Goal: Task Accomplishment & Management: Complete application form

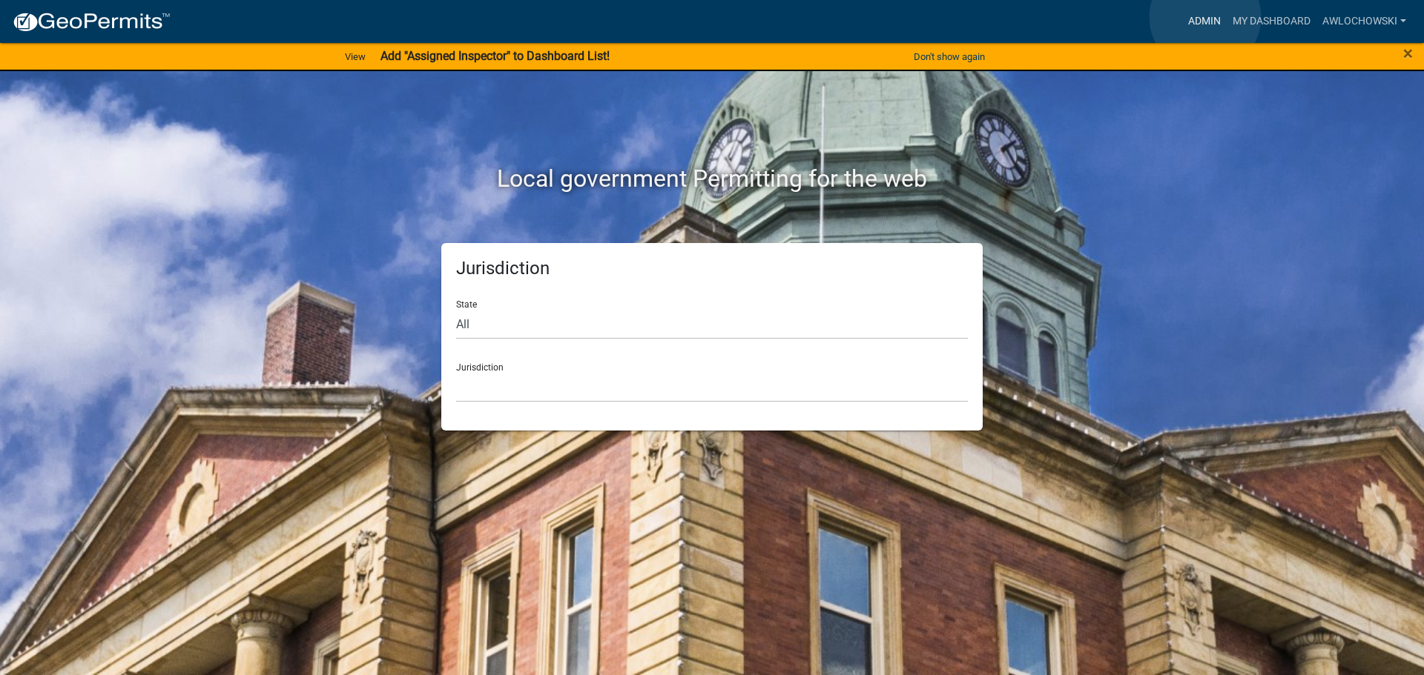
click at [1205, 17] on link "Admin" at bounding box center [1204, 21] width 44 height 28
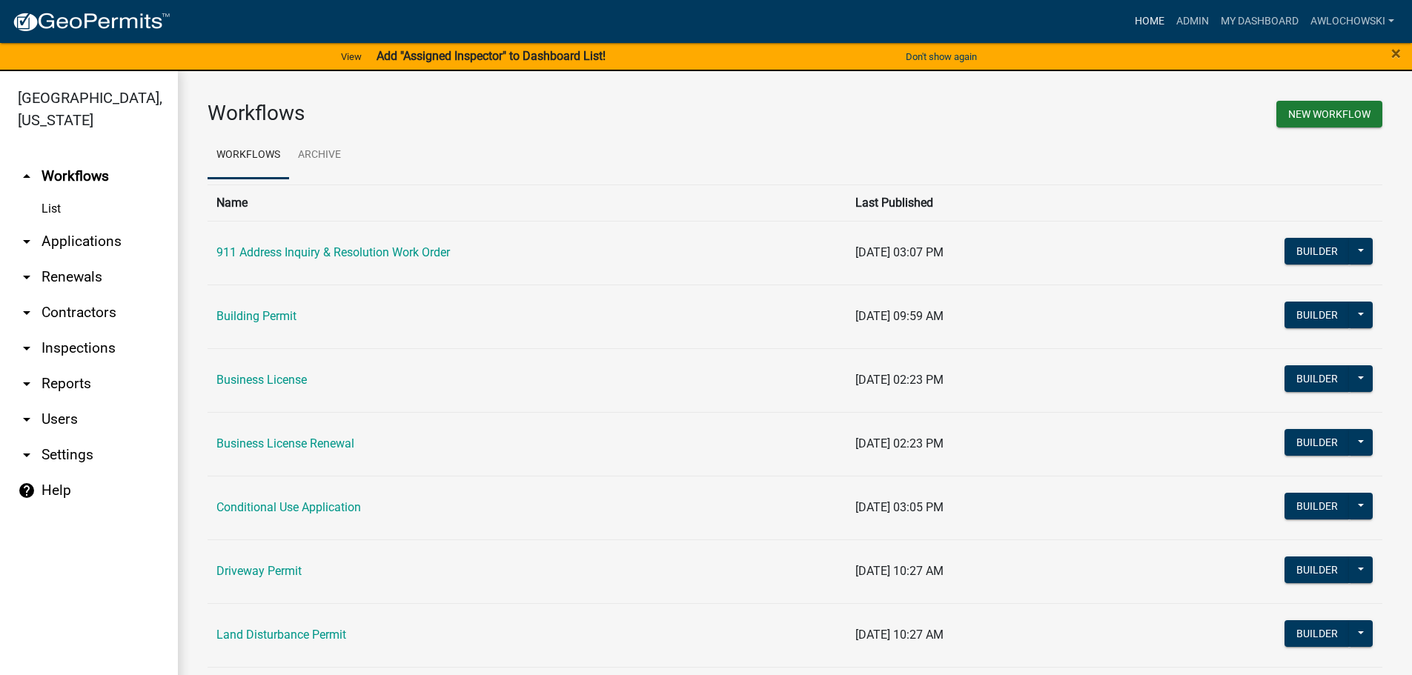
click at [1144, 22] on link "Home" at bounding box center [1150, 21] width 42 height 28
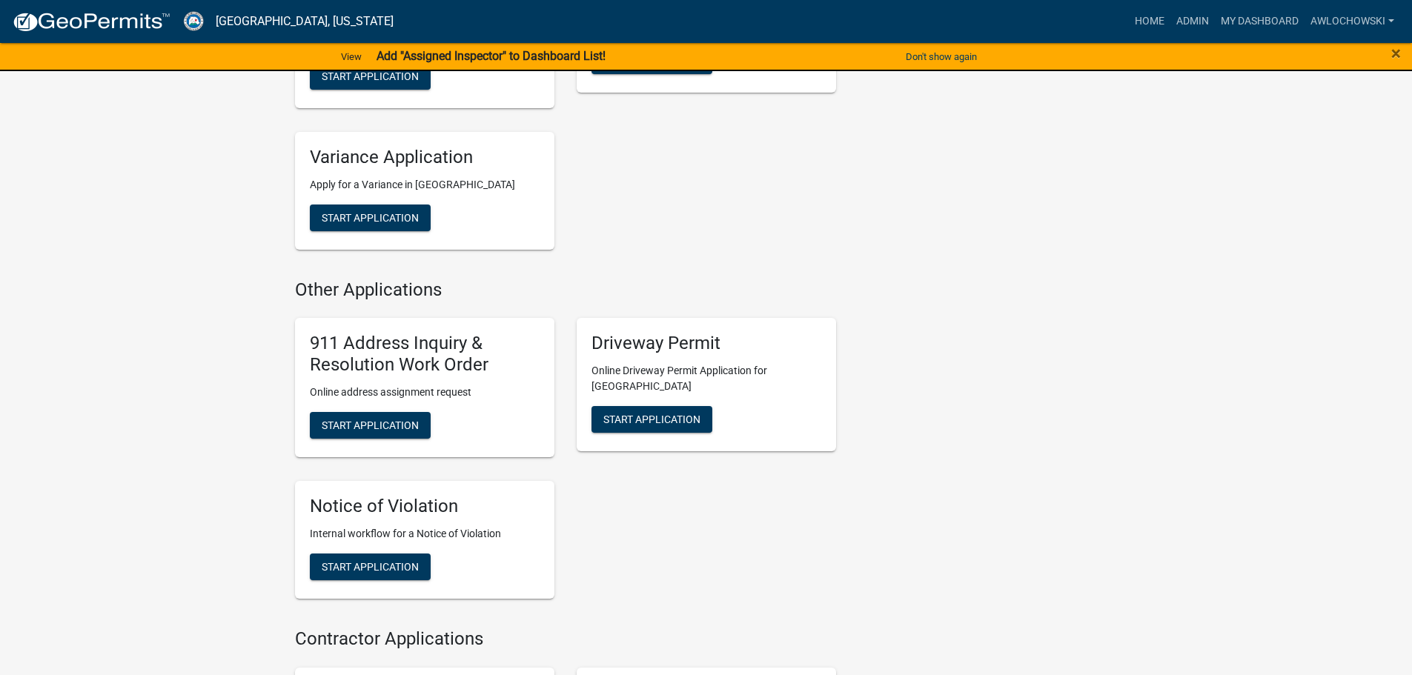
scroll to position [1260, 0]
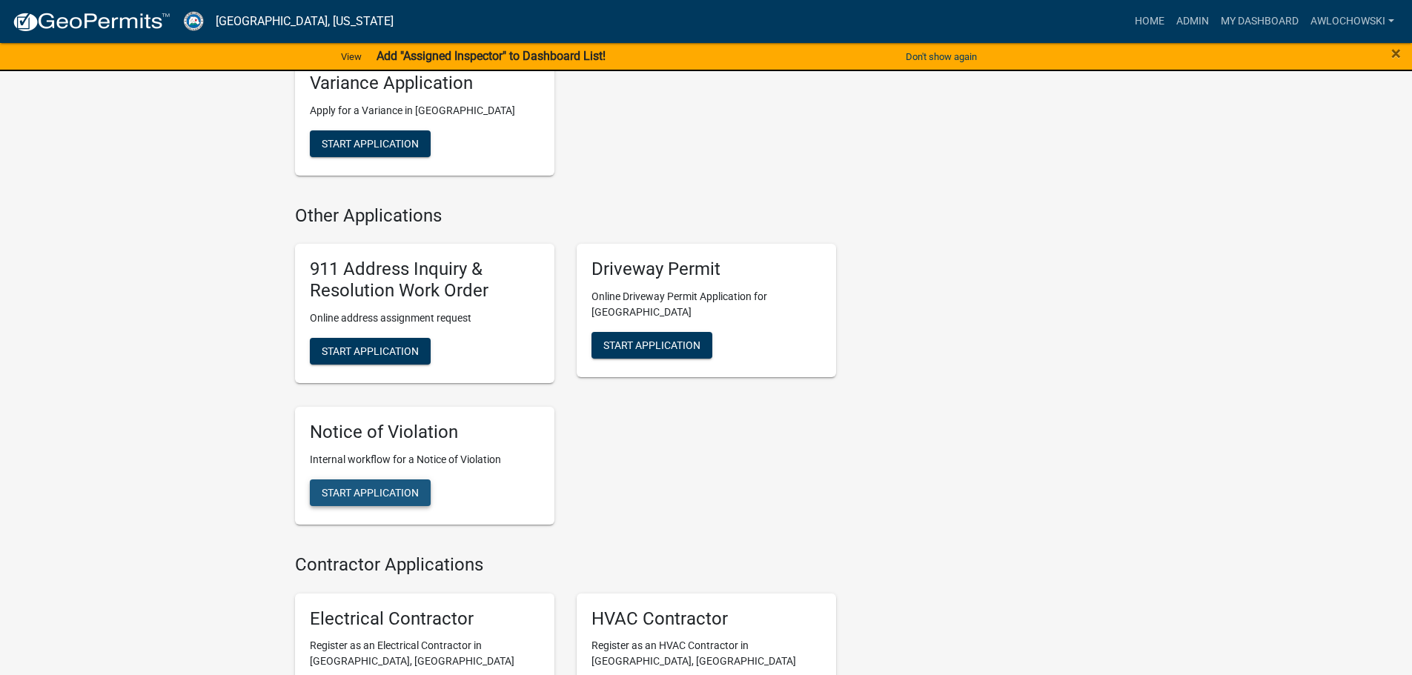
click at [357, 483] on button "Start Application" at bounding box center [370, 493] width 121 height 27
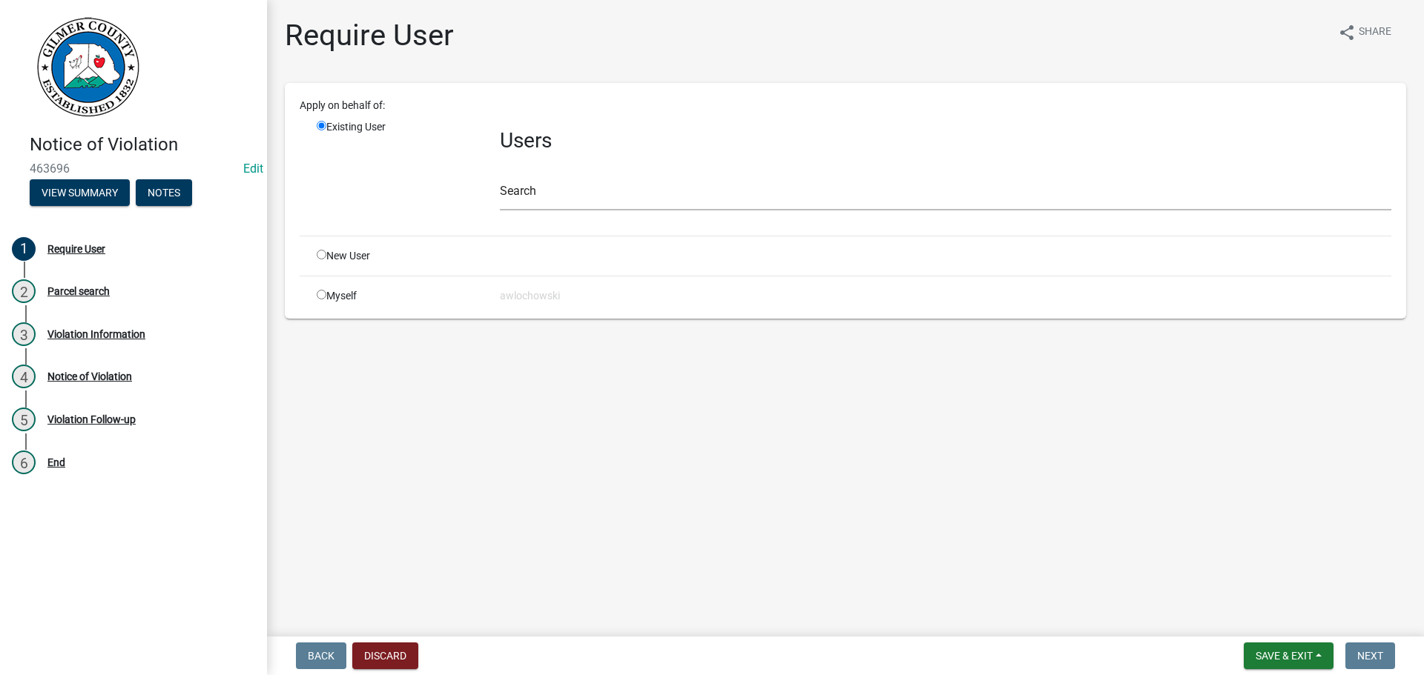
click at [320, 297] on input "radio" at bounding box center [322, 295] width 10 height 10
radio input "true"
radio input "false"
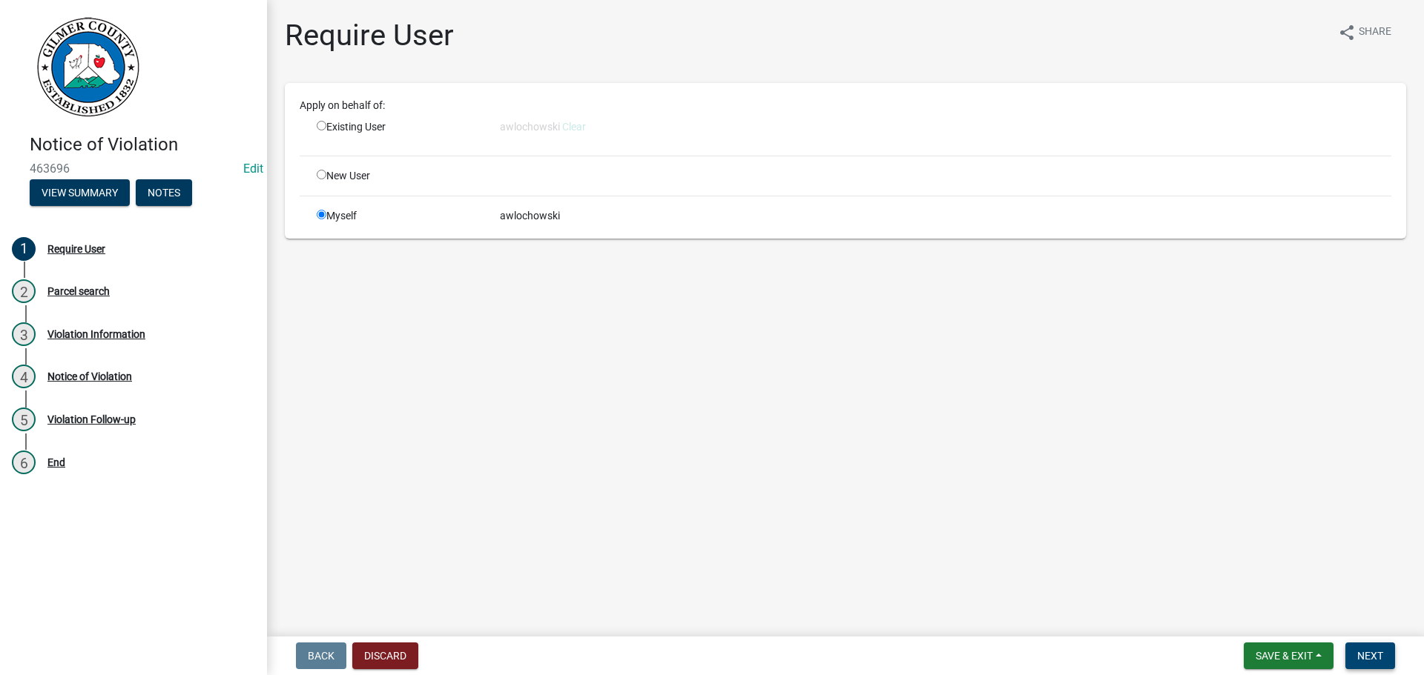
click at [1369, 649] on button "Next" at bounding box center [1370, 656] width 50 height 27
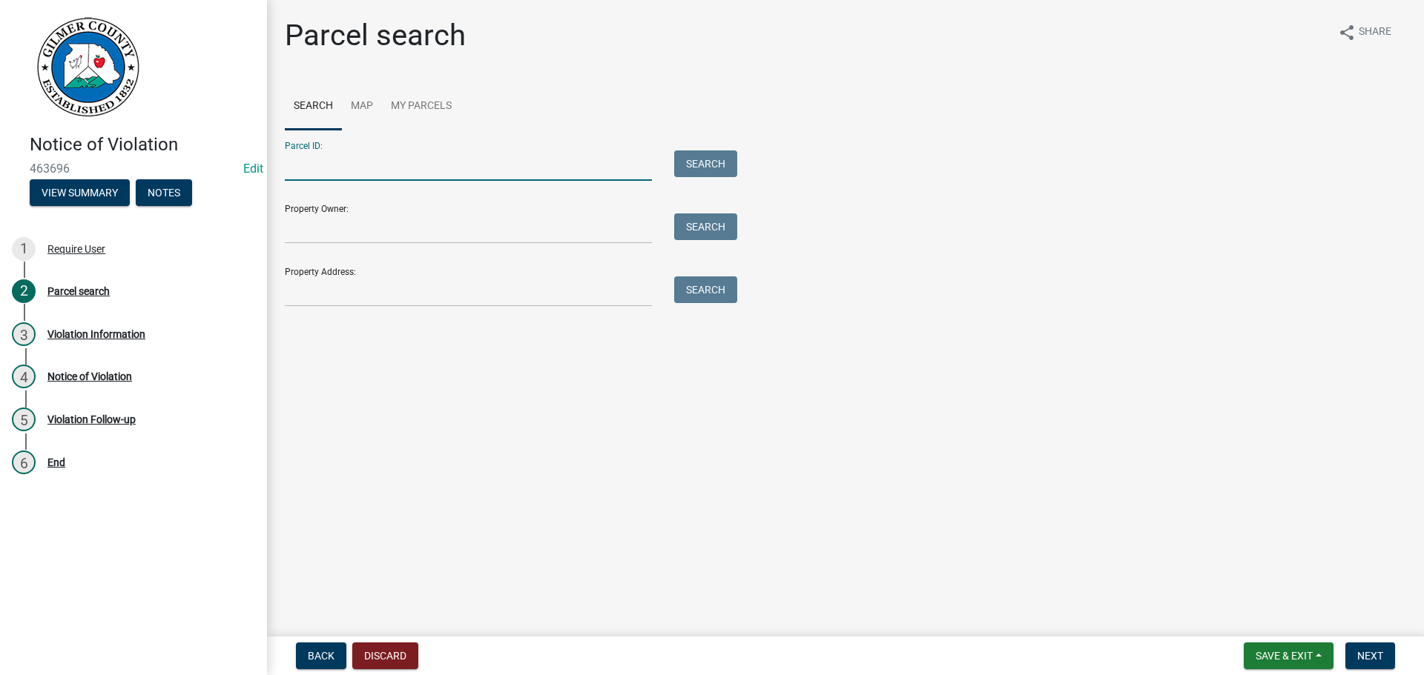
click at [340, 170] on input "Parcel ID:" at bounding box center [468, 166] width 367 height 30
type input "3051 005A"
click at [720, 162] on button "Search" at bounding box center [705, 164] width 63 height 27
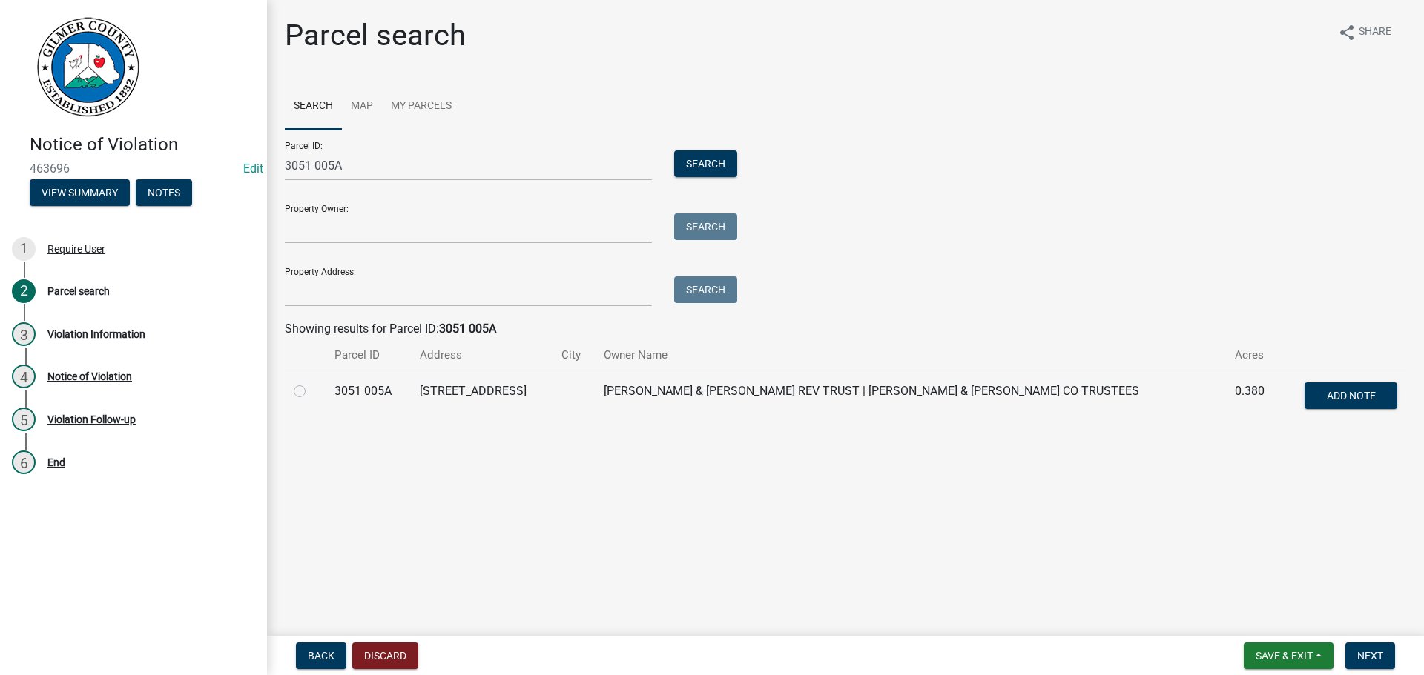
click at [311, 383] on label at bounding box center [311, 383] width 0 height 0
click at [311, 391] on 005A "radio" at bounding box center [316, 388] width 10 height 10
radio 005A "true"
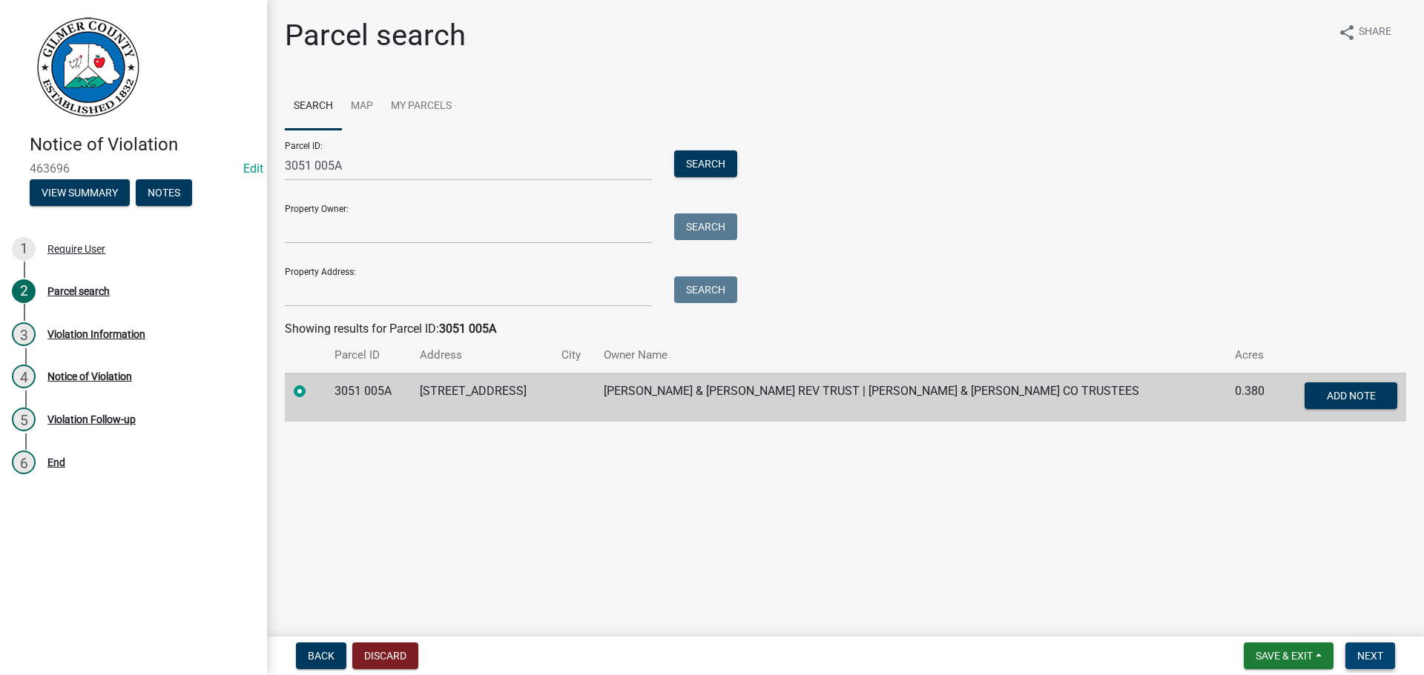
click at [1376, 648] on button "Next" at bounding box center [1370, 656] width 50 height 27
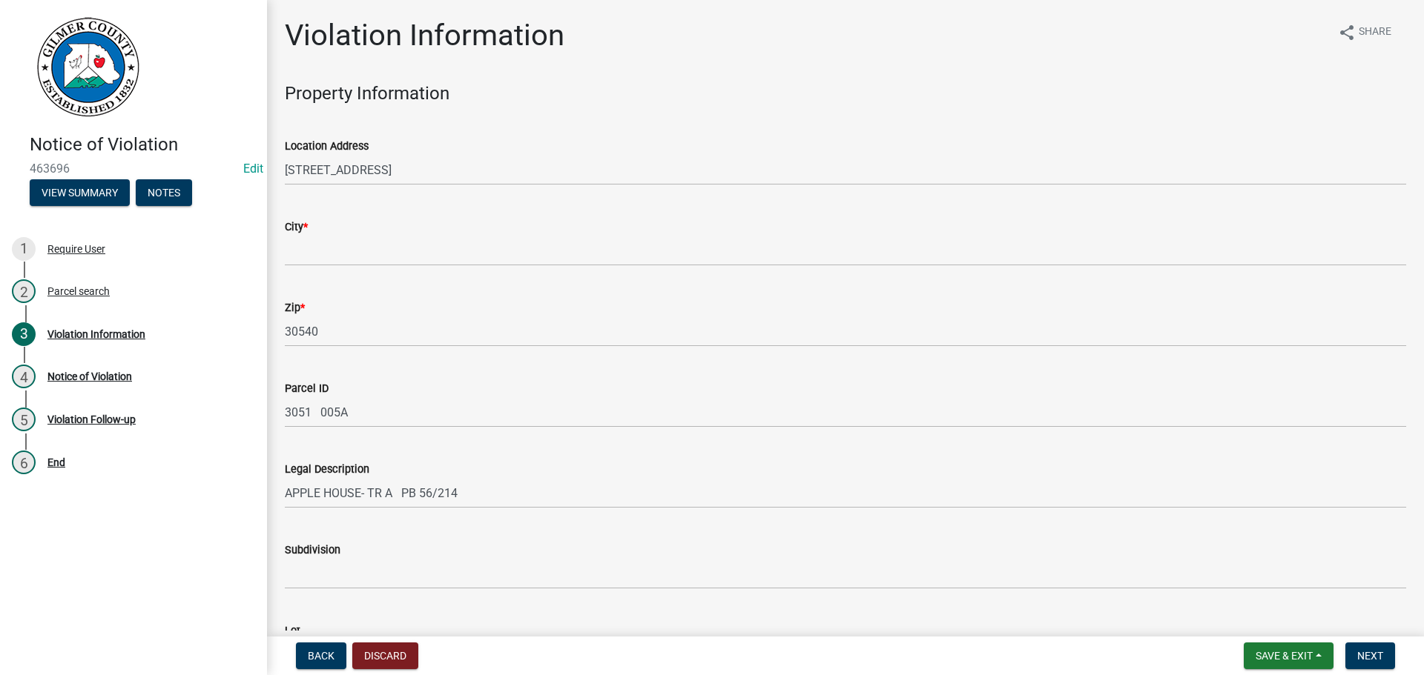
click at [284, 245] on div "City *" at bounding box center [845, 231] width 1143 height 69
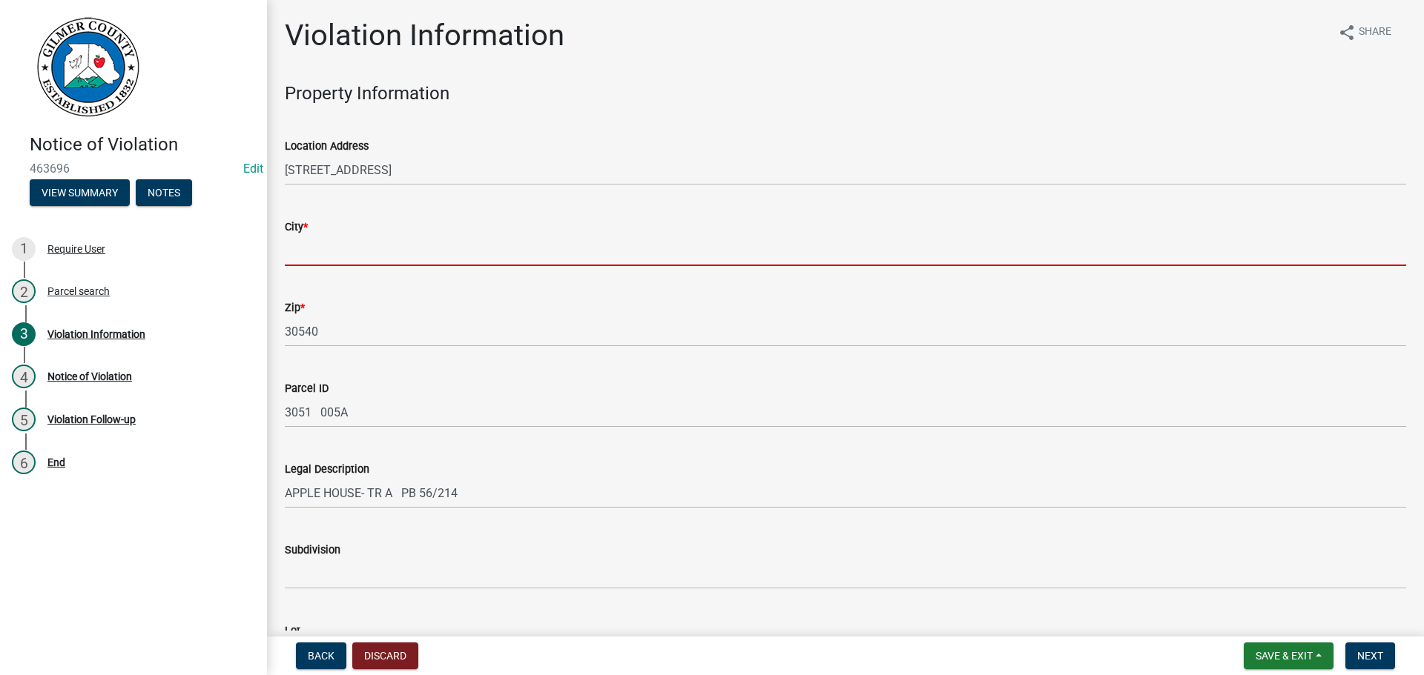
click at [298, 251] on input "City *" at bounding box center [845, 251] width 1121 height 30
type input "Ellijay"
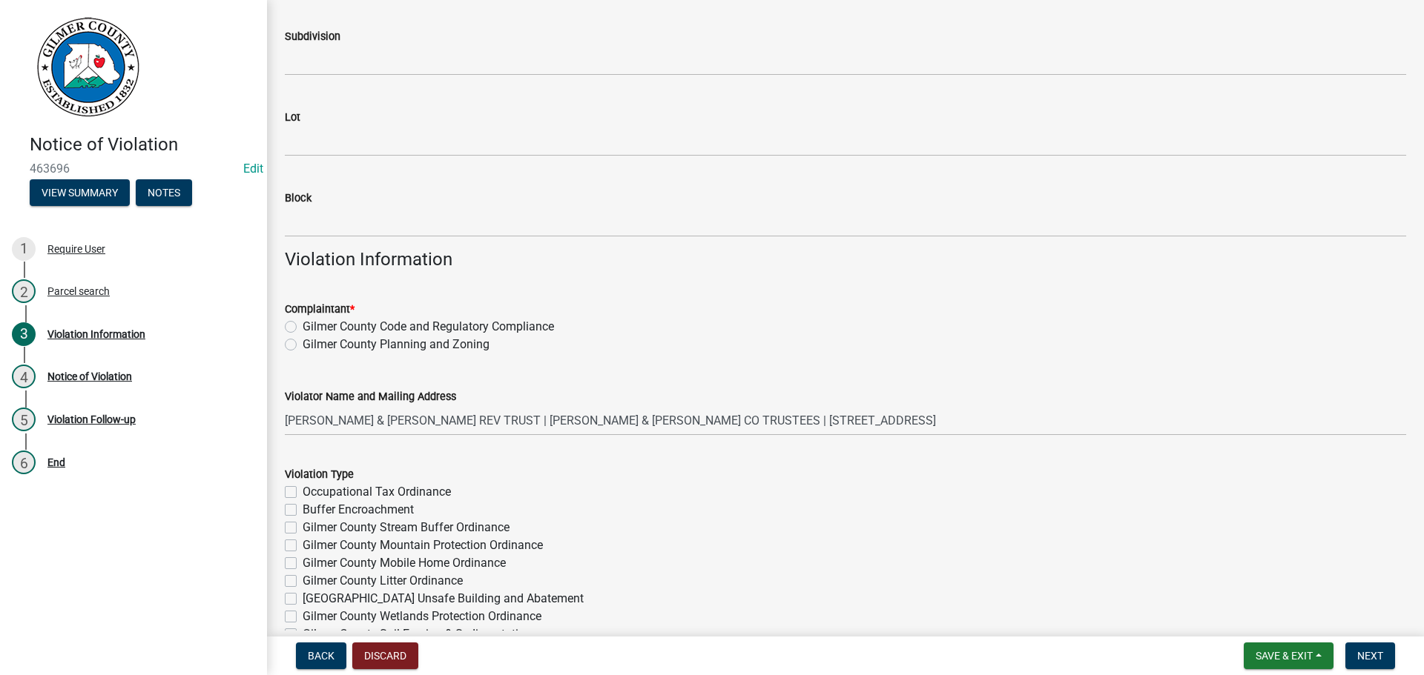
scroll to position [519, 0]
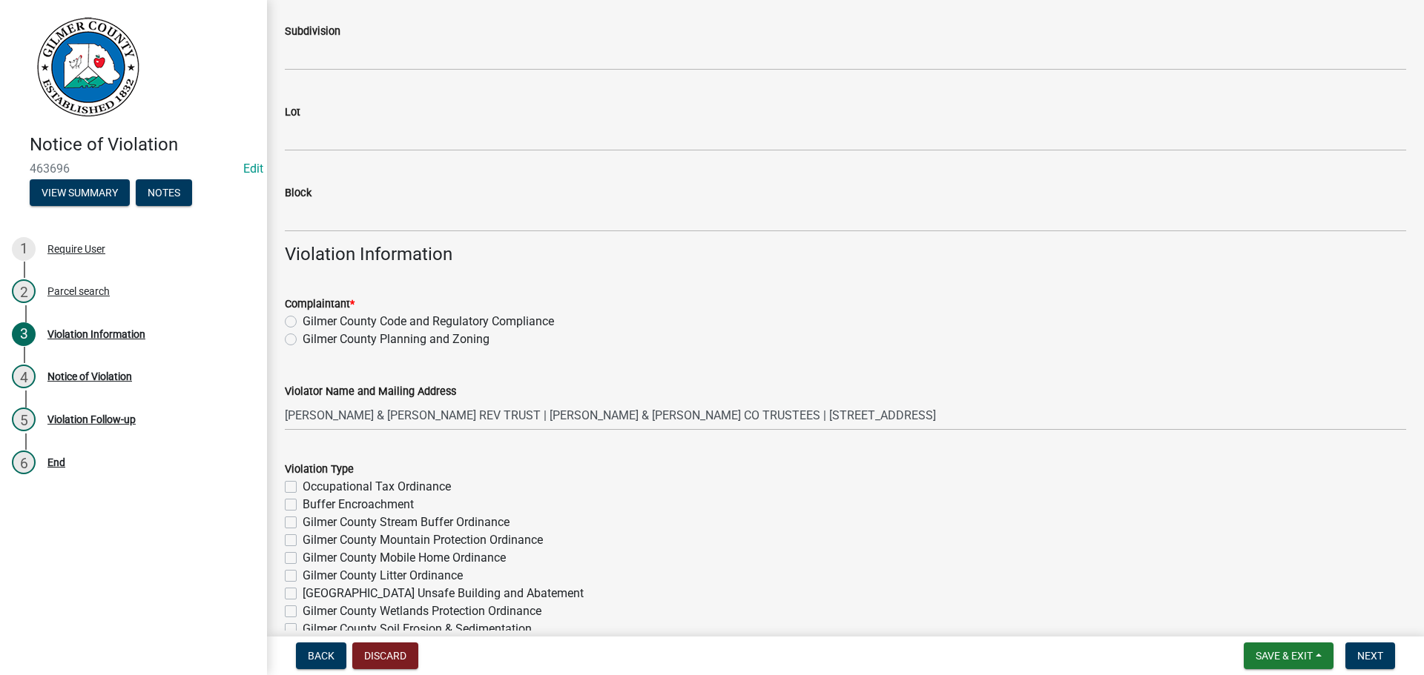
click at [303, 323] on label "Gilmer County Code and Regulatory Compliance" at bounding box center [428, 322] width 251 height 18
click at [303, 323] on input "Gilmer County Code and Regulatory Compliance" at bounding box center [308, 318] width 10 height 10
radio input "true"
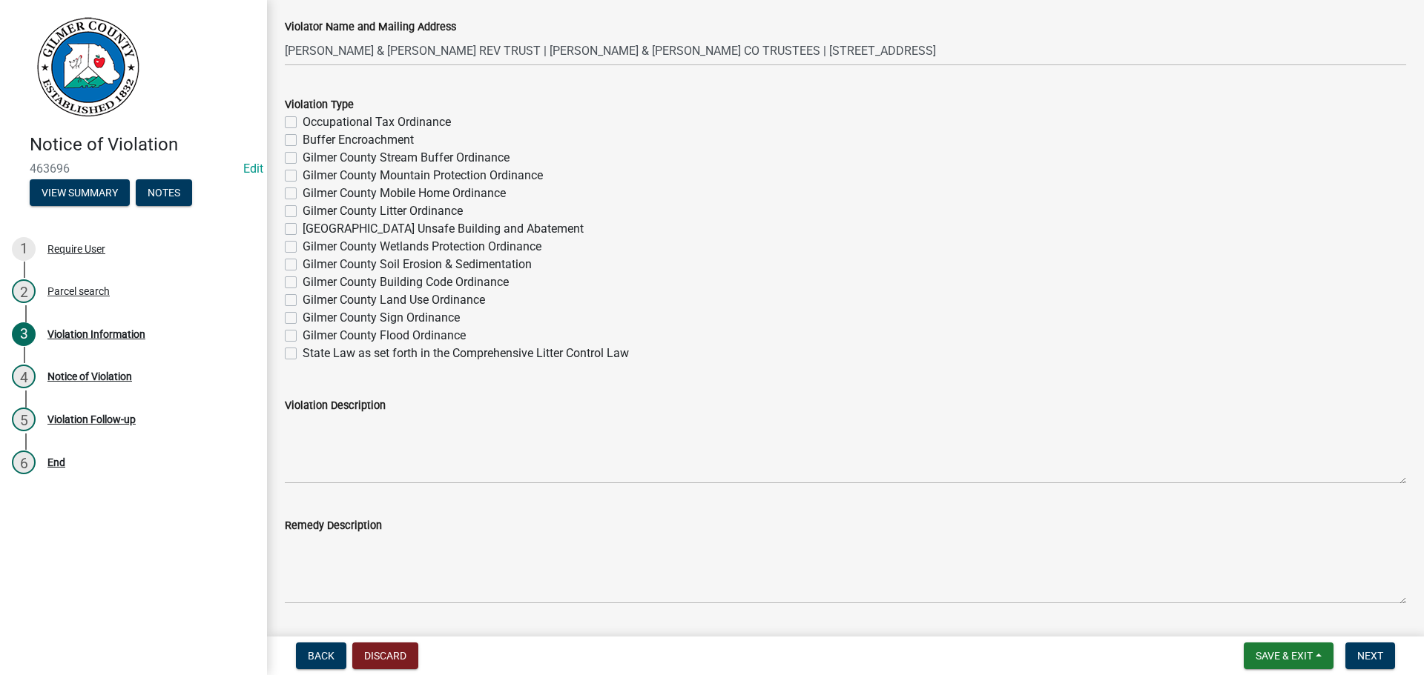
scroll to position [890, 0]
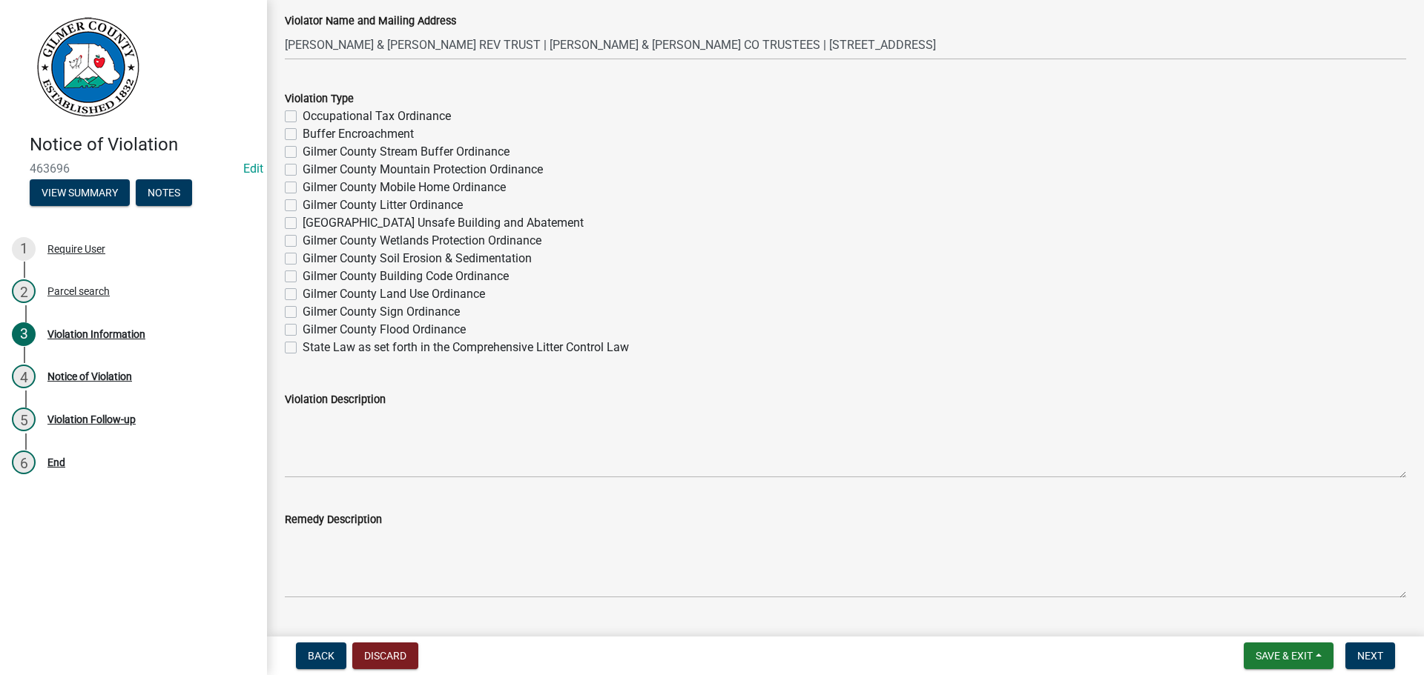
click at [303, 272] on label "Gilmer County Building Code Ordinance" at bounding box center [406, 277] width 206 height 18
click at [303, 272] on input "Gilmer County Building Code Ordinance" at bounding box center [308, 273] width 10 height 10
checkbox input "true"
checkbox input "false"
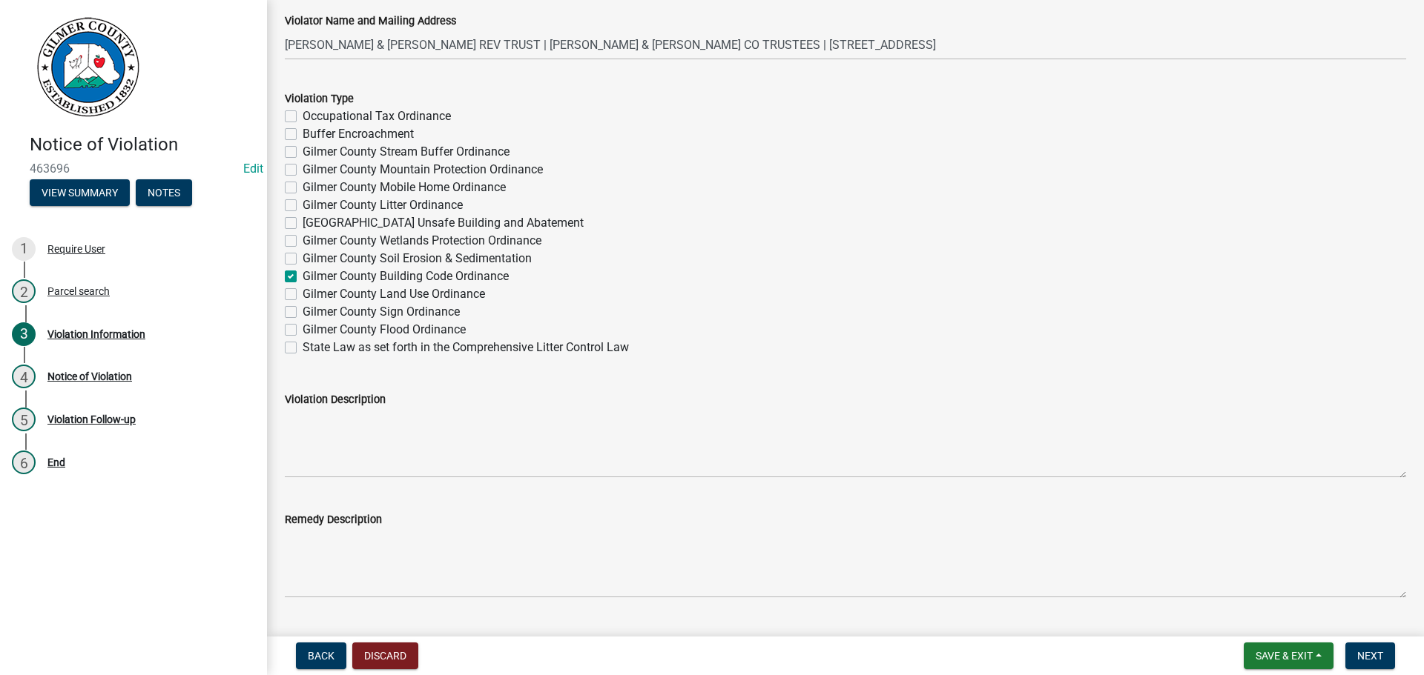
checkbox input "false"
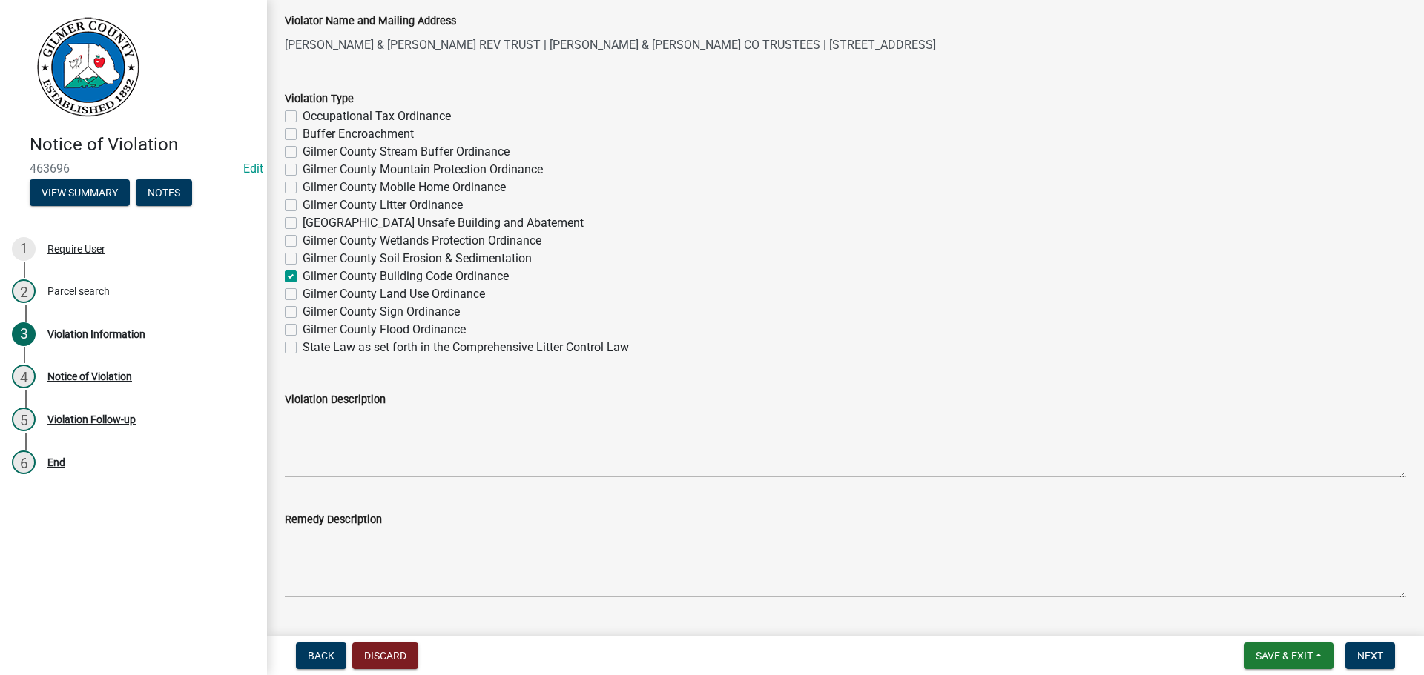
checkbox input "false"
checkbox input "true"
checkbox input "false"
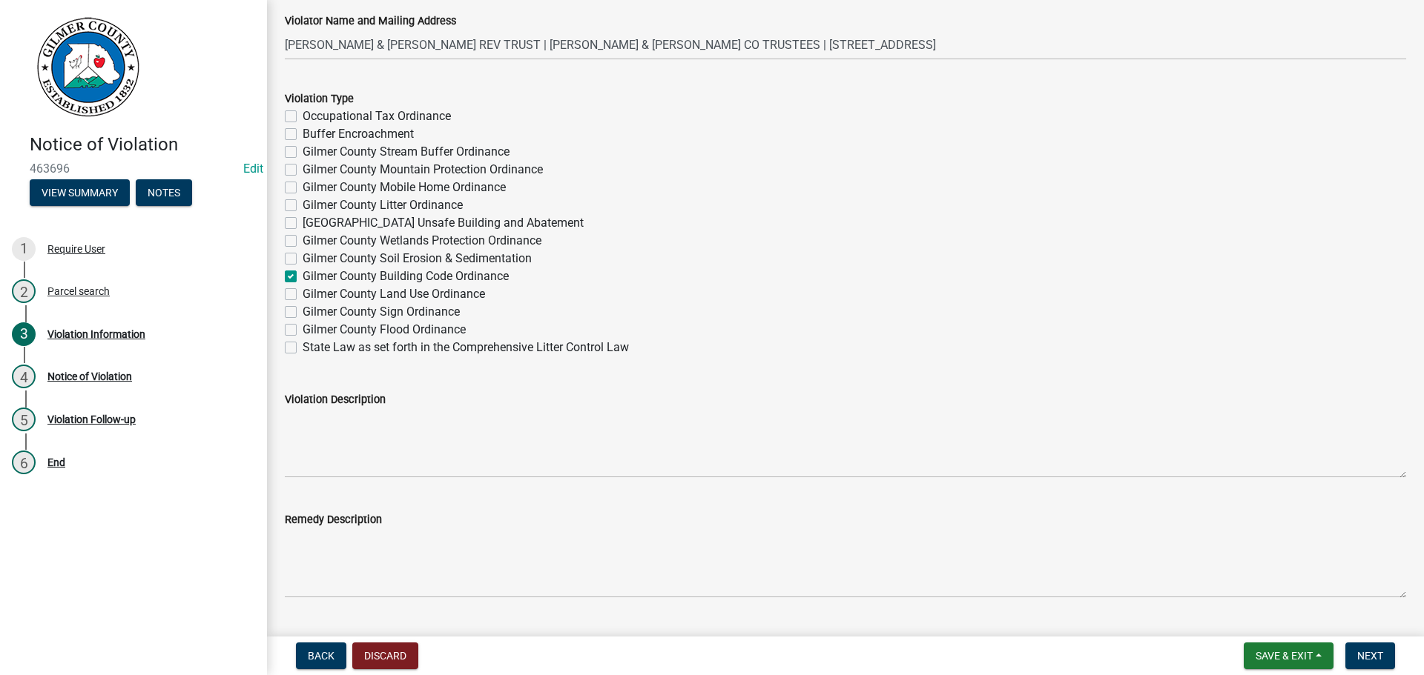
checkbox input "false"
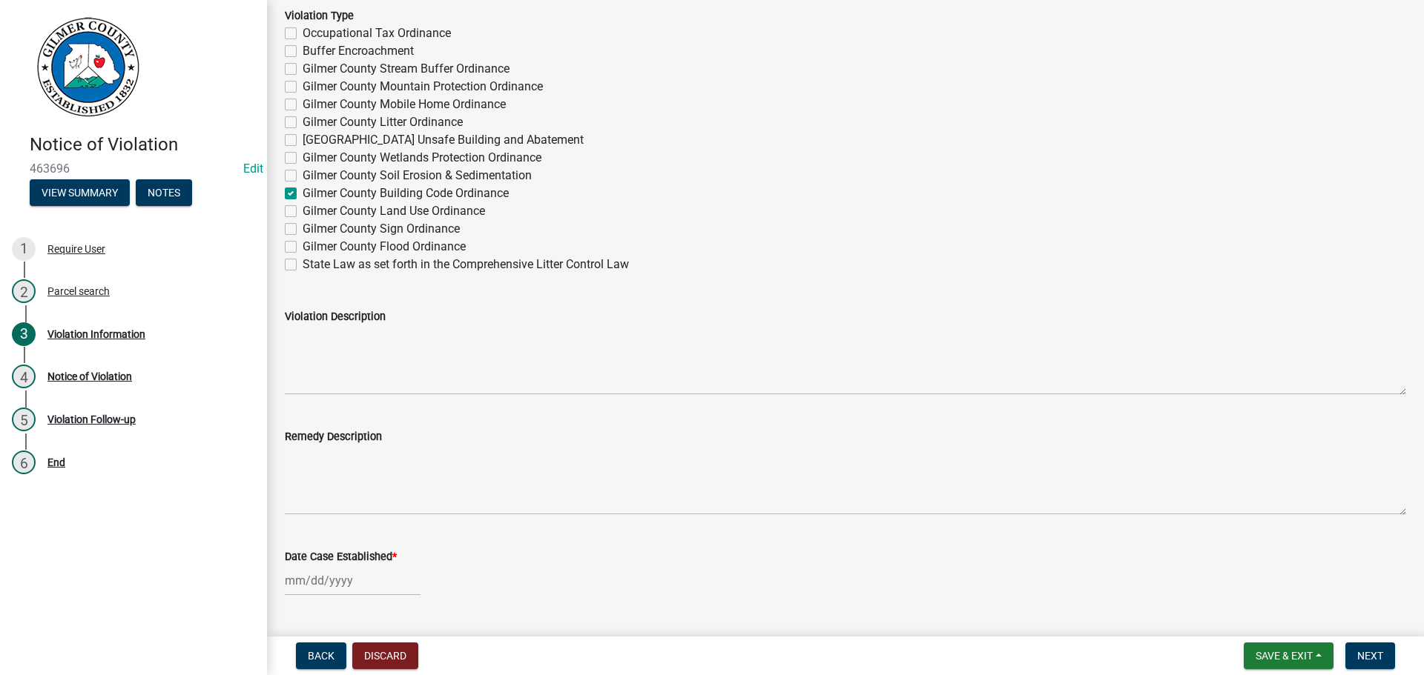
scroll to position [1038, 0]
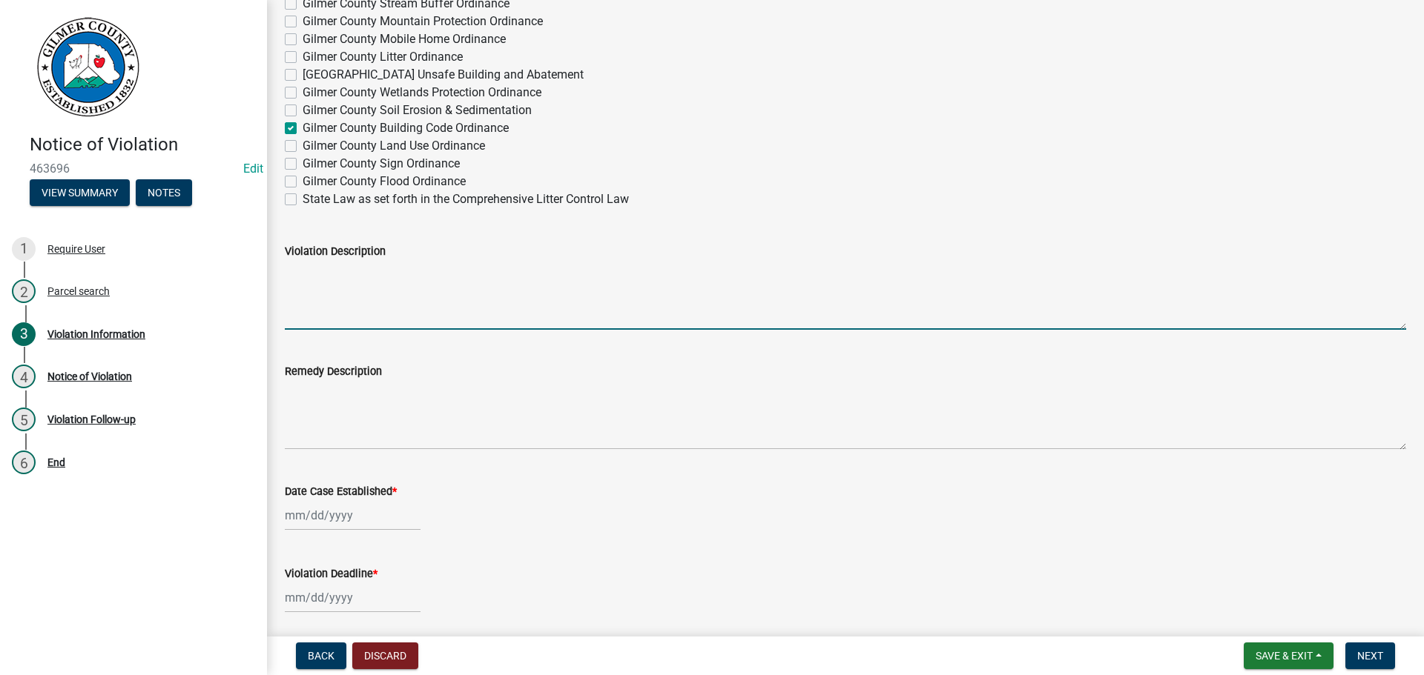
click at [291, 279] on textarea "Violation Description" at bounding box center [845, 295] width 1121 height 70
type textarea "Construction without permit"
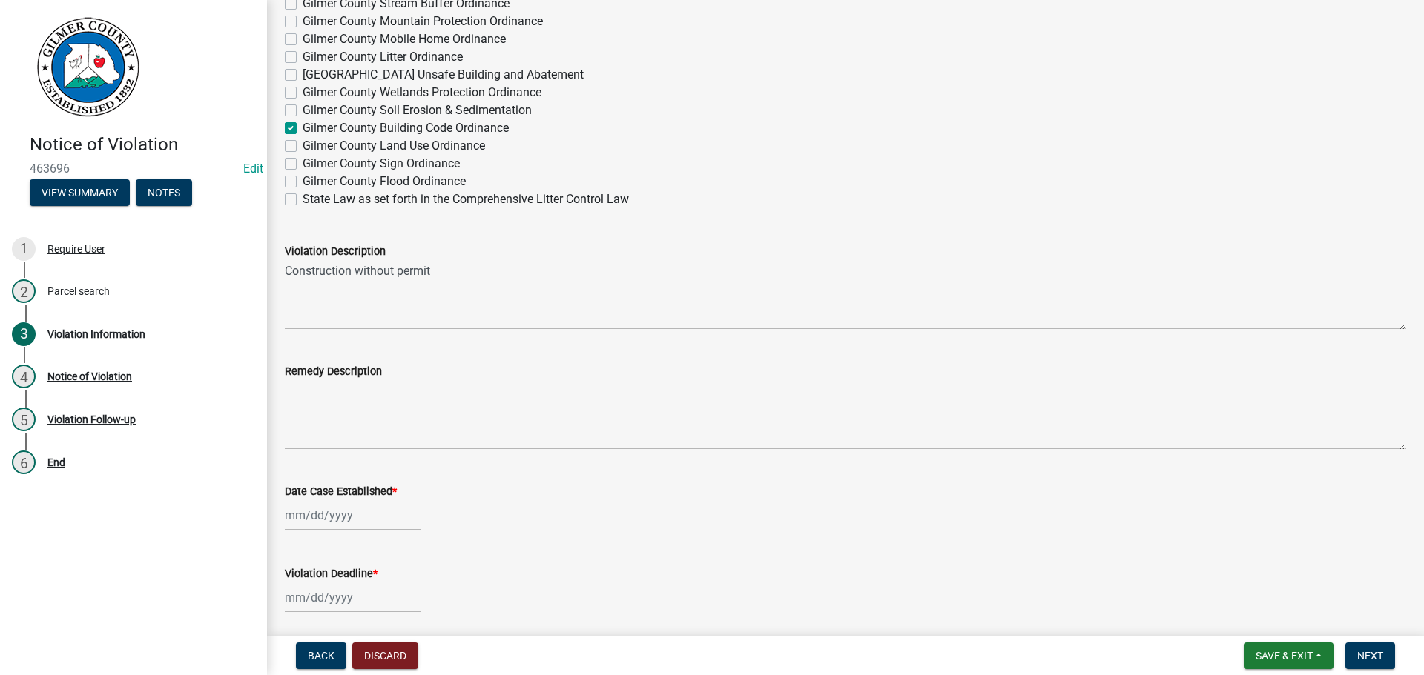
click at [290, 380] on div "Remedy Description" at bounding box center [845, 372] width 1121 height 18
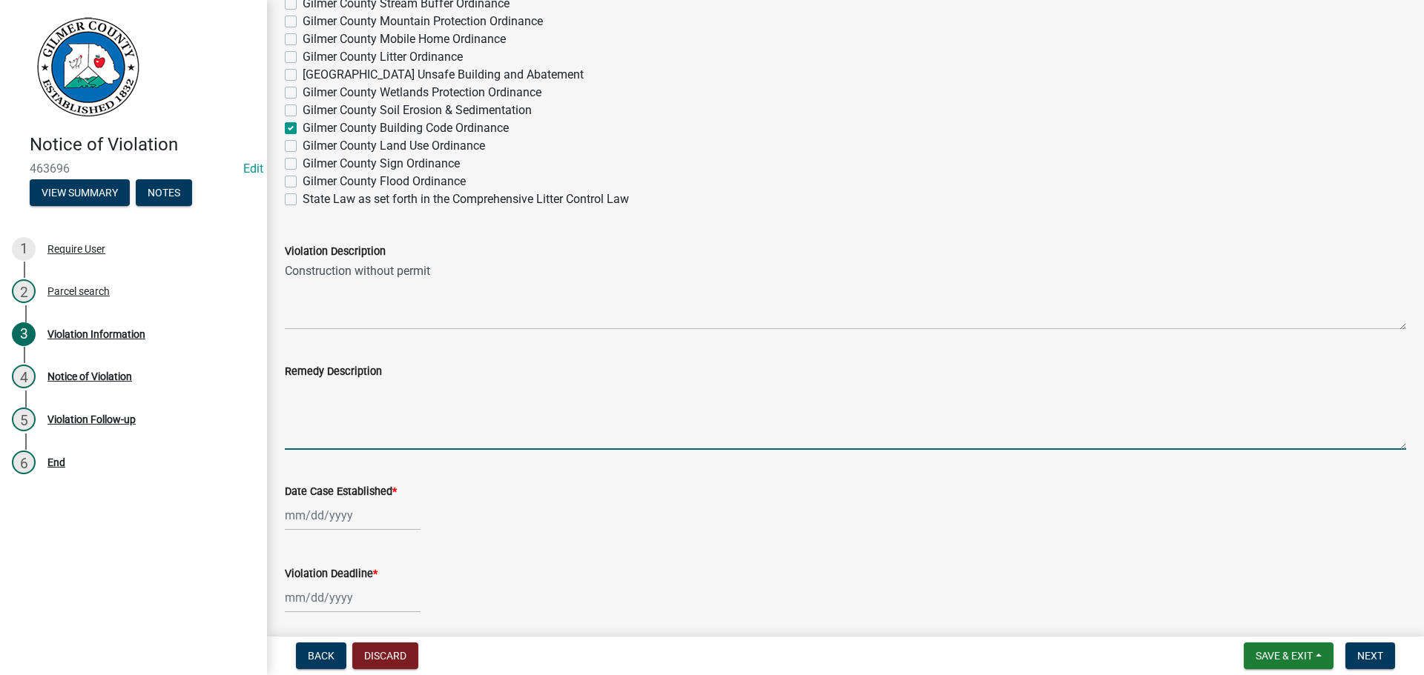
click at [293, 385] on textarea "Remedy Description" at bounding box center [845, 415] width 1121 height 70
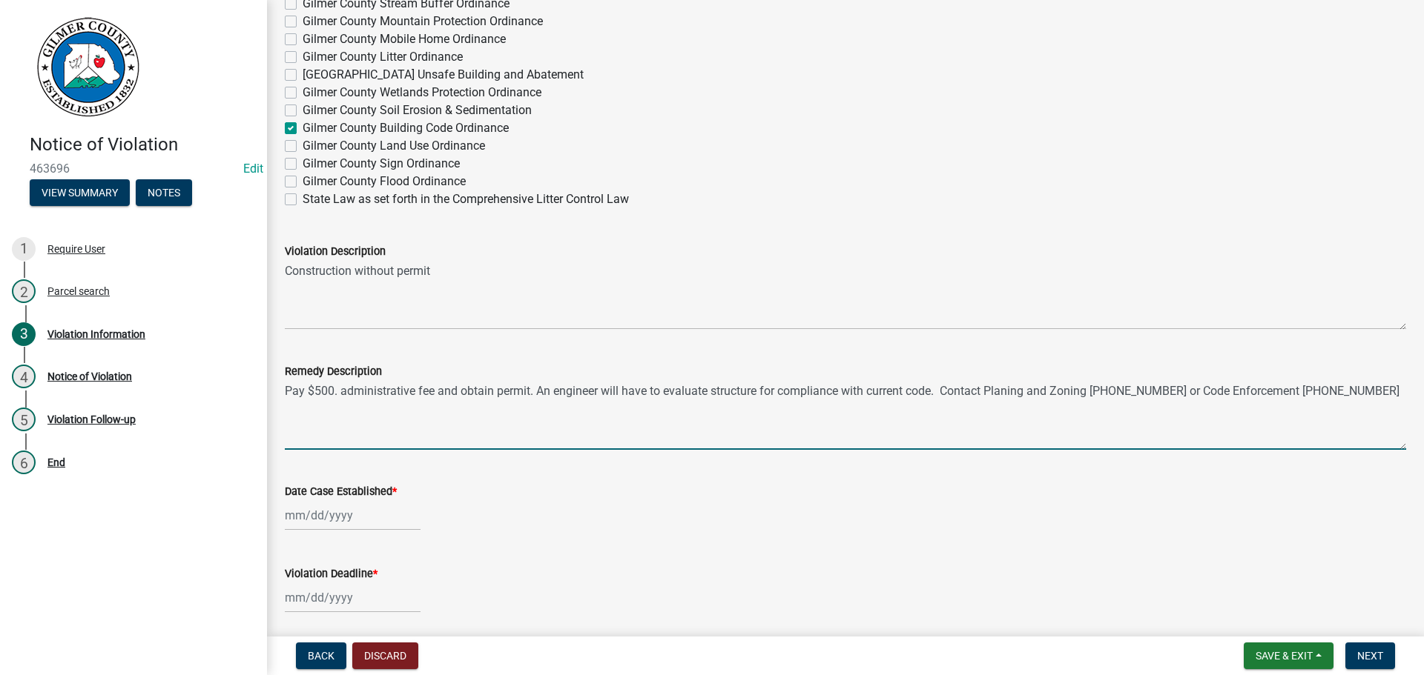
click at [1011, 390] on textarea "Pay $500. administrative fee and obtain permit. An engineer will have to evalua…" at bounding box center [845, 415] width 1121 height 70
type textarea "Pay $500. administrative fee and obtain permit. An engineer will have to evalua…"
select select "8"
select select "2025"
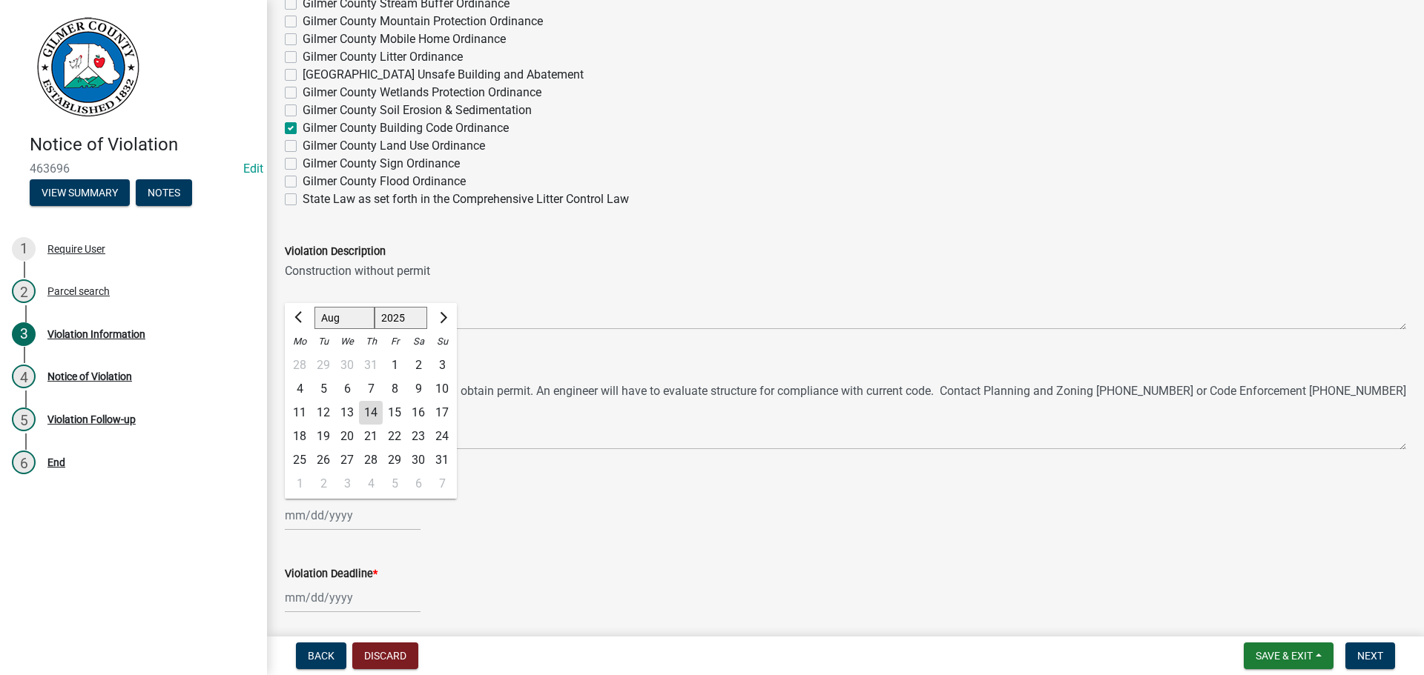
click at [330, 518] on div "[PERSON_NAME] Feb Mar Apr [PERSON_NAME][DATE] Oct Nov [DATE] 1526 1527 1528 152…" at bounding box center [353, 515] width 136 height 30
click at [366, 409] on div "14" at bounding box center [371, 413] width 24 height 24
type input "[DATE]"
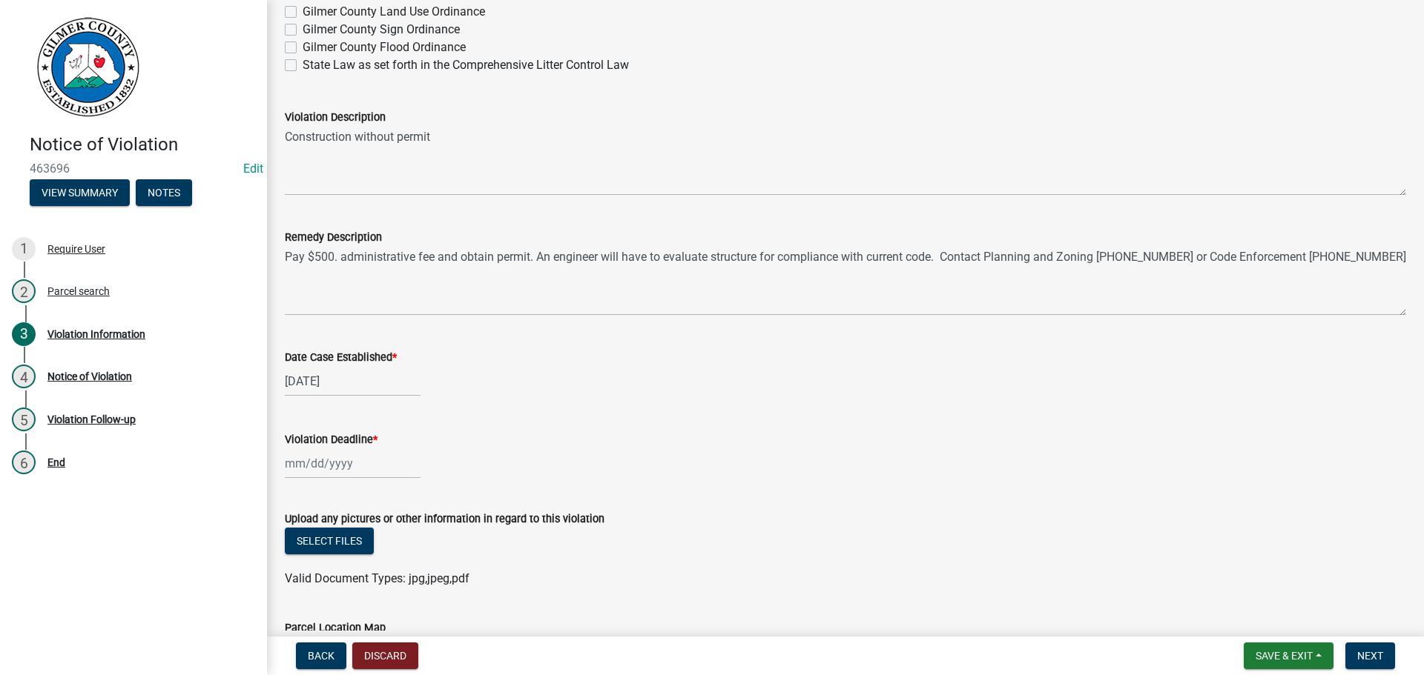
scroll to position [1186, 0]
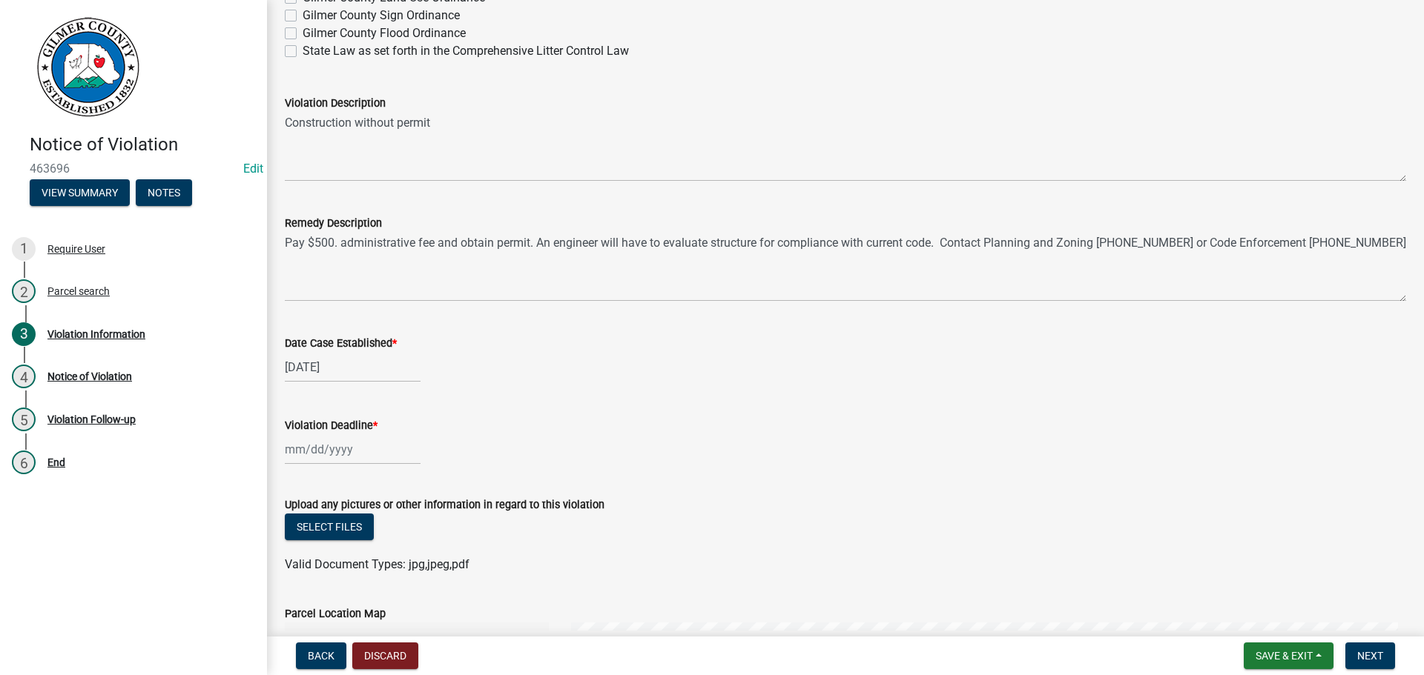
click at [316, 447] on div at bounding box center [353, 449] width 136 height 30
select select "8"
select select "2025"
click at [366, 256] on select "Jan Feb Mar Apr May Jun [DATE] Aug Sep Oct Nov Dec" at bounding box center [344, 252] width 60 height 22
select select "9"
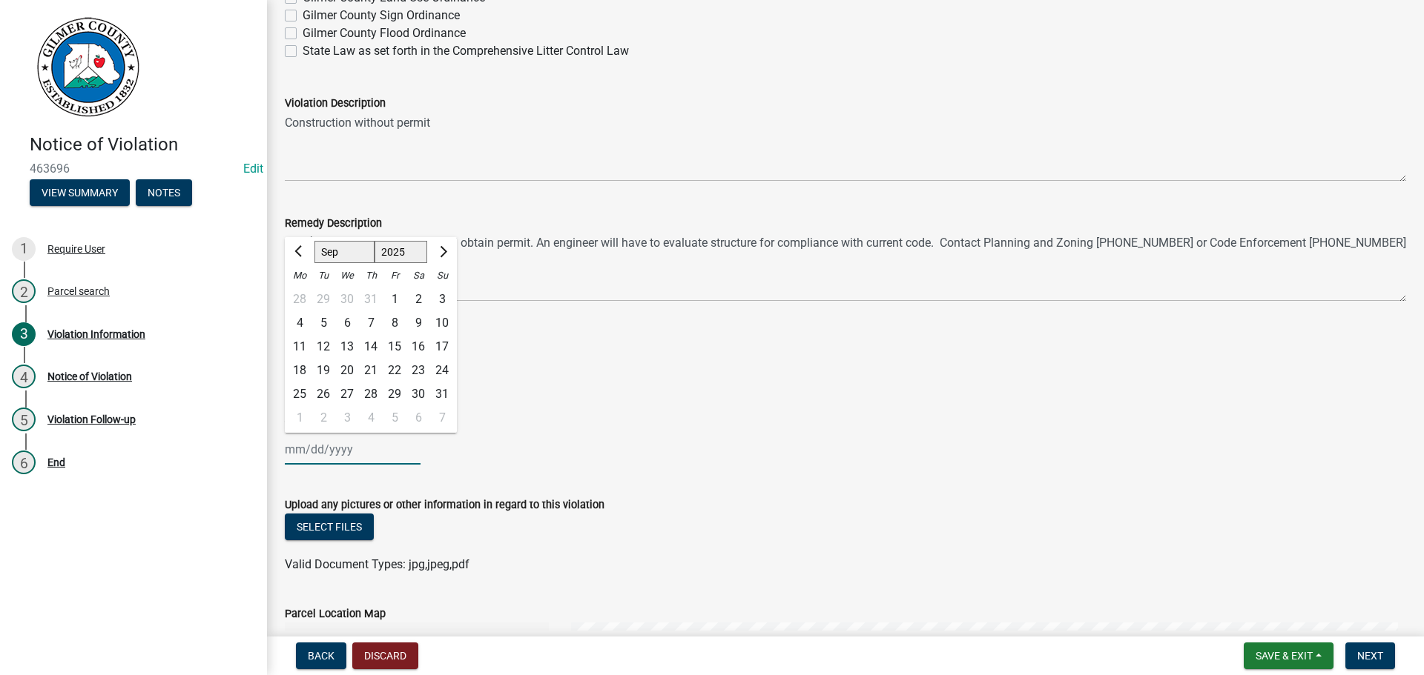
click at [314, 241] on select "Jan Feb Mar Apr May Jun [DATE] Aug Sep Oct Nov Dec" at bounding box center [344, 252] width 60 height 22
click at [443, 322] on div "14" at bounding box center [442, 323] width 24 height 24
type input "[DATE]"
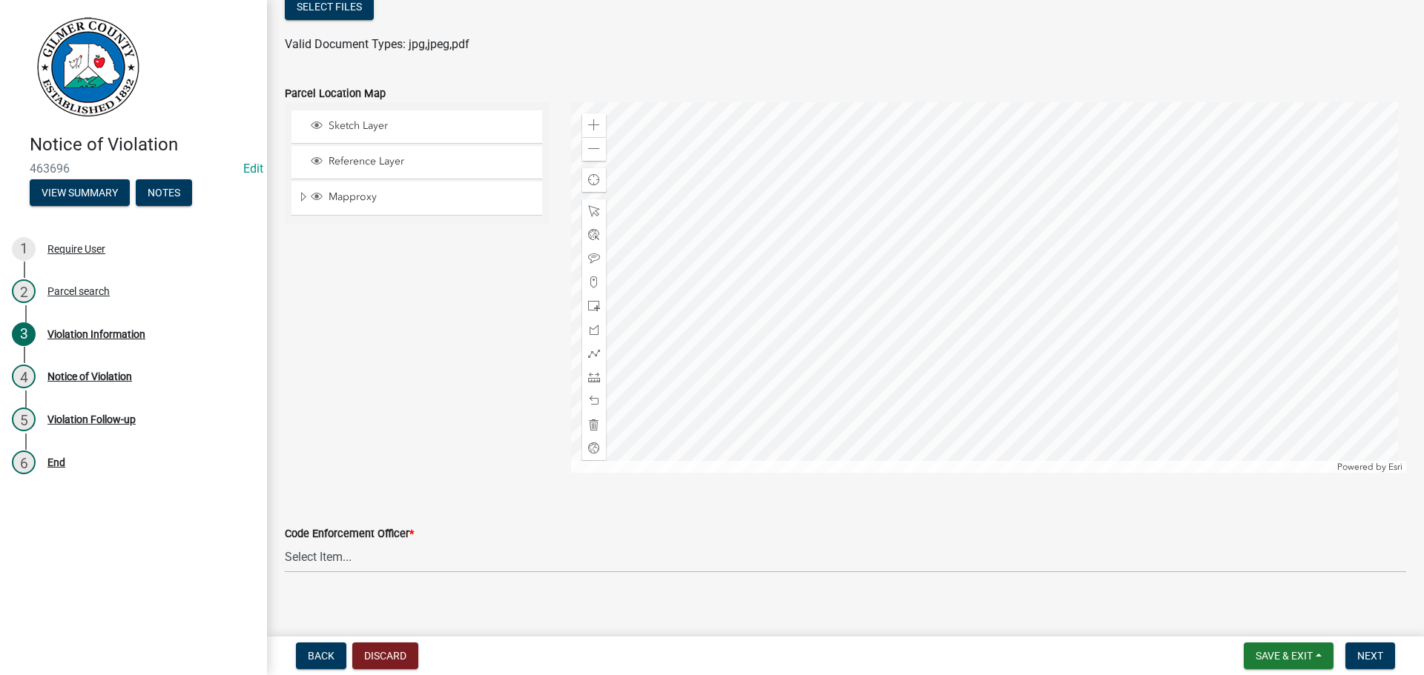
scroll to position [1720, 0]
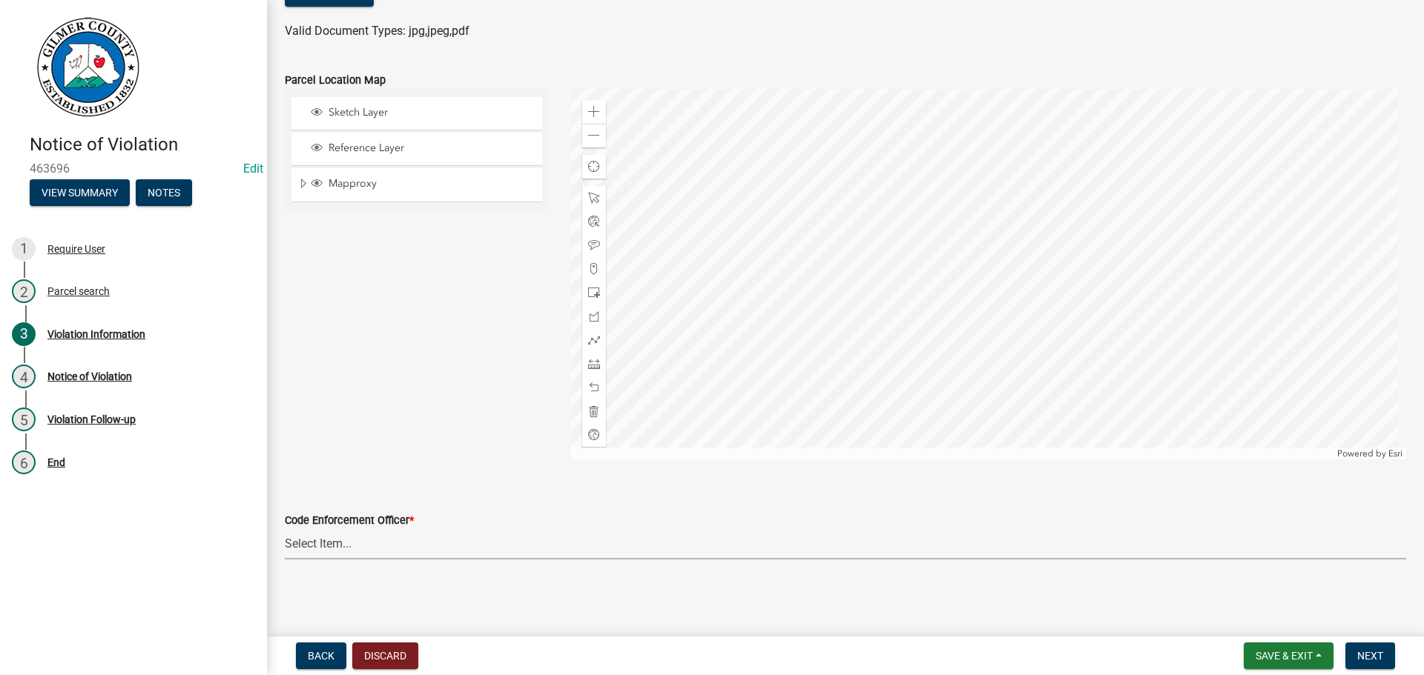
click at [328, 541] on select "Select Item... [PERSON_NAME] [PERSON_NAME] [PERSON_NAME] [PERSON_NAME] [PERSON_…" at bounding box center [845, 544] width 1121 height 30
click at [285, 529] on select "Select Item... [PERSON_NAME] [PERSON_NAME] [PERSON_NAME] [PERSON_NAME] [PERSON_…" at bounding box center [845, 544] width 1121 height 30
select select "f3ceb3fd-6d25-43c8-a8d6-5ddeb18f621b"
click at [1363, 658] on span "Next" at bounding box center [1370, 656] width 26 height 12
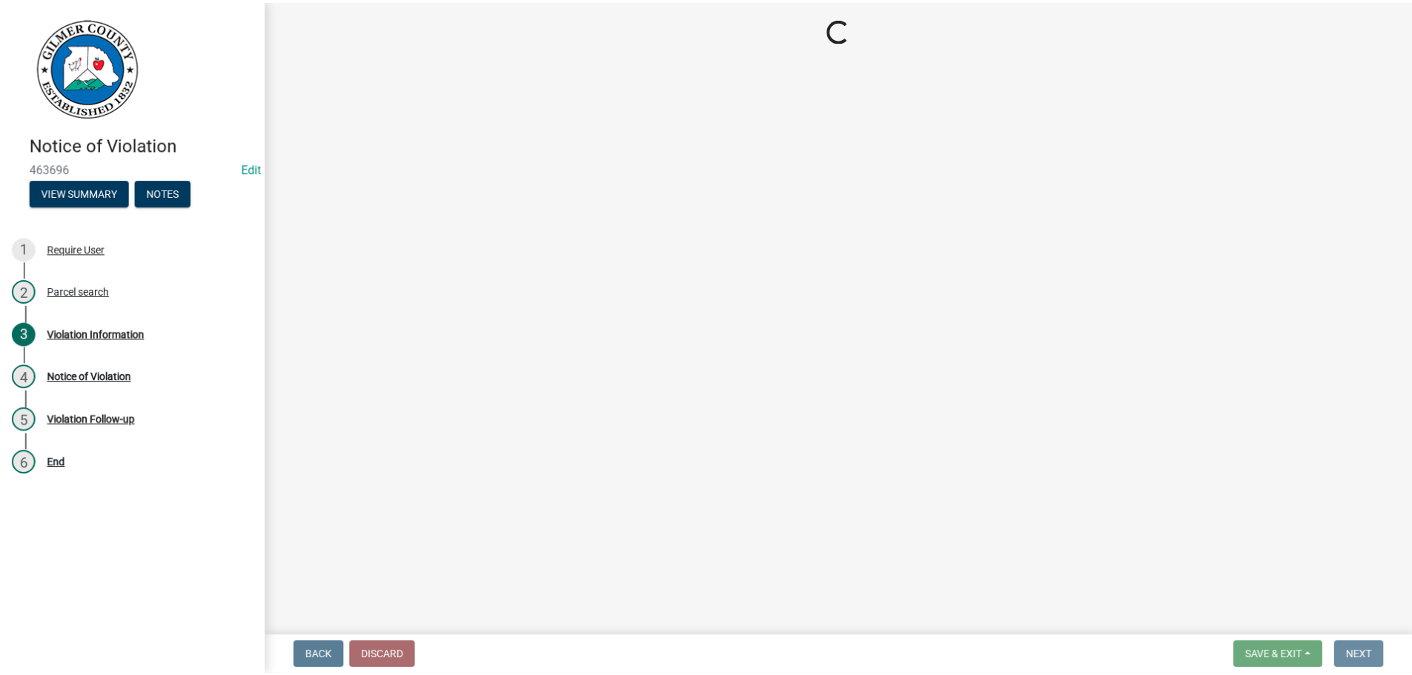
scroll to position [0, 0]
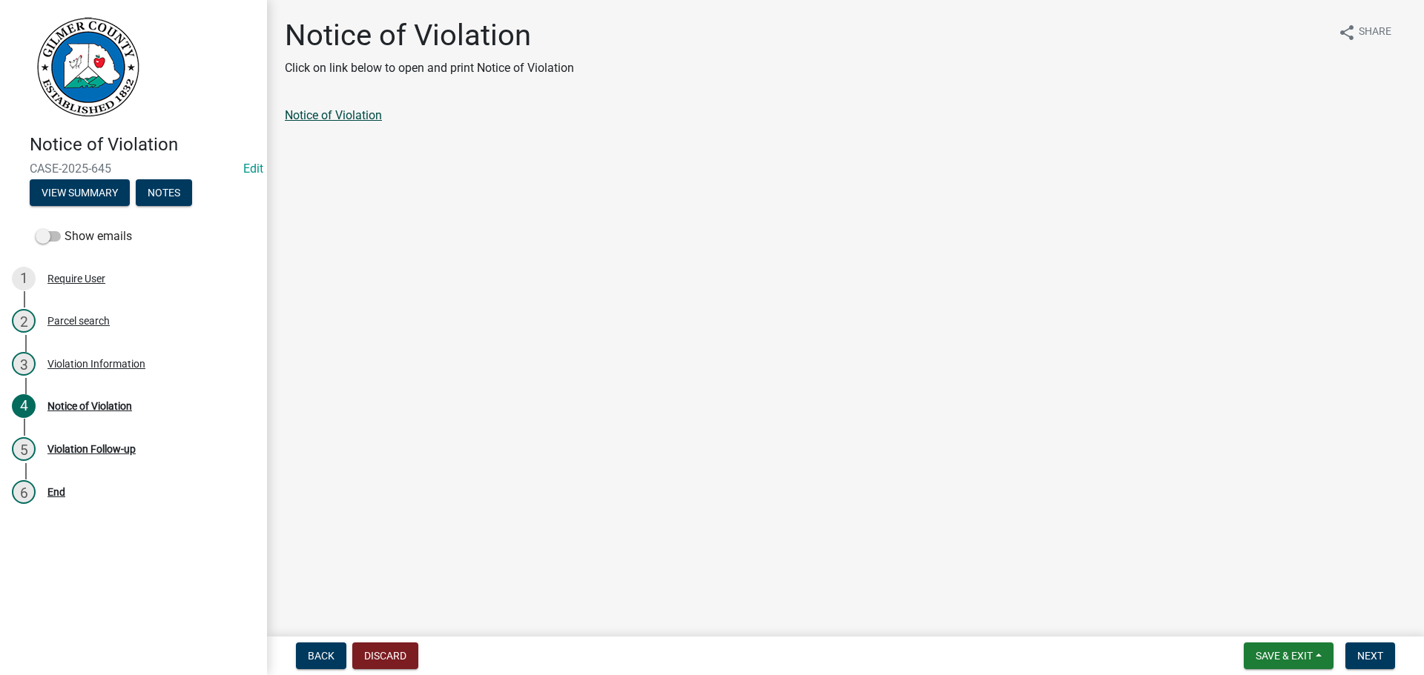
click at [364, 118] on link "Notice of Violation" at bounding box center [333, 115] width 97 height 14
click at [778, 219] on main "Notice of Violation Click on link below to open and print Notice of Violation s…" at bounding box center [845, 315] width 1157 height 631
click at [1303, 653] on span "Save & Exit" at bounding box center [1283, 656] width 57 height 12
click at [1298, 615] on button "Save & Exit" at bounding box center [1273, 618] width 119 height 36
